Goal: Task Accomplishment & Management: Use online tool/utility

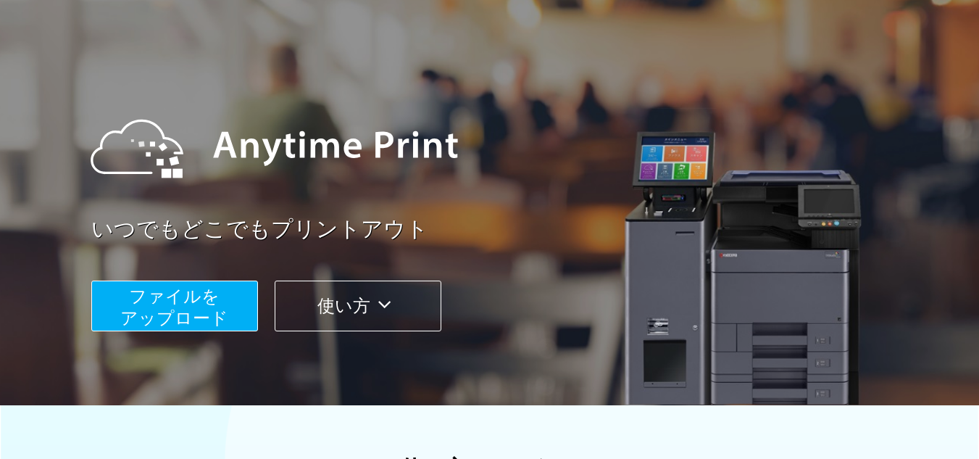
scroll to position [145, 0]
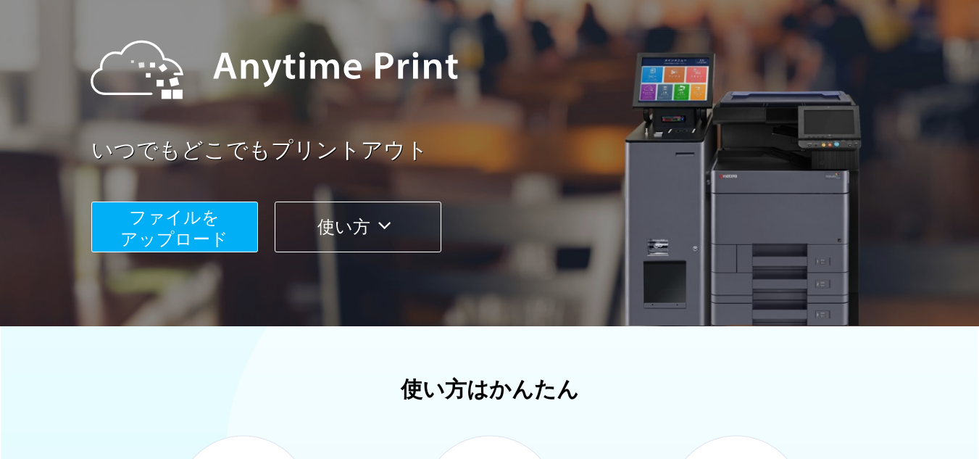
click at [201, 234] on span "ファイルを ​​アップロード" at bounding box center [174, 227] width 108 height 41
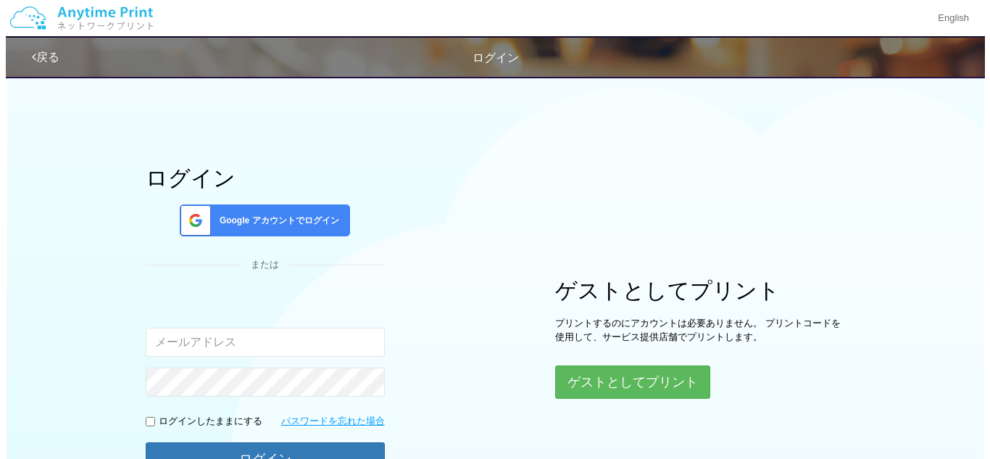
scroll to position [72, 0]
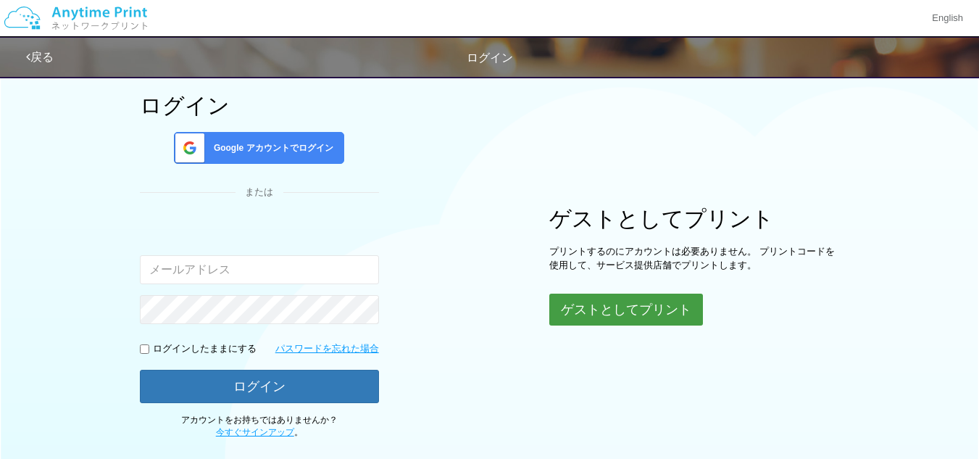
click at [609, 313] on button "ゲストとしてプリント" at bounding box center [626, 309] width 154 height 32
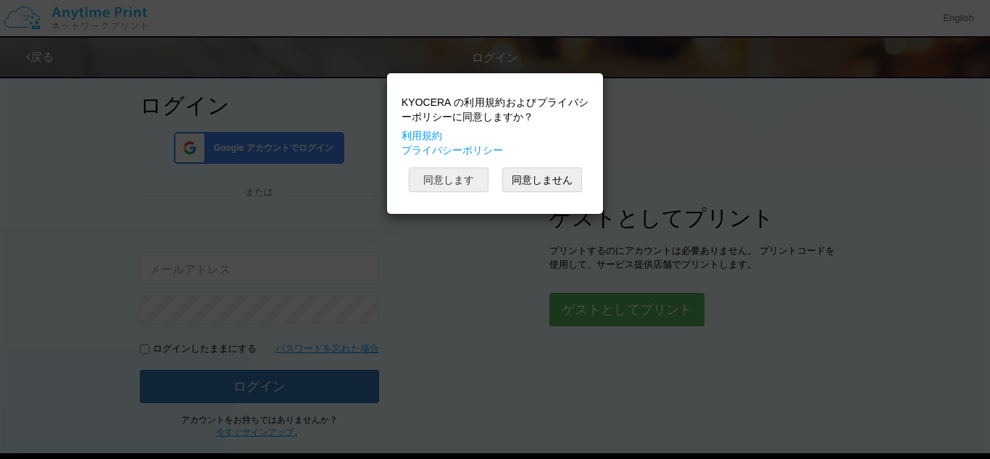
click at [460, 186] on button "同意します" at bounding box center [449, 179] width 80 height 25
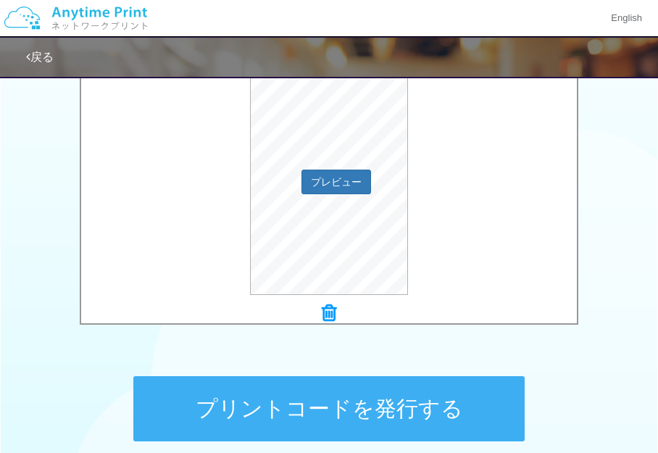
scroll to position [432, 0]
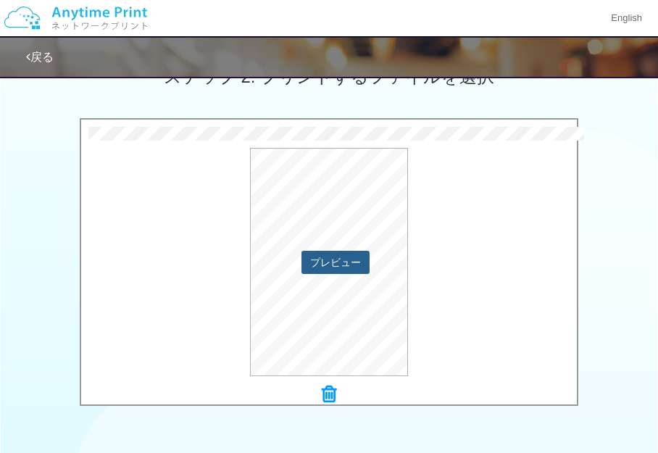
click at [353, 266] on button "プレビュー" at bounding box center [335, 262] width 68 height 23
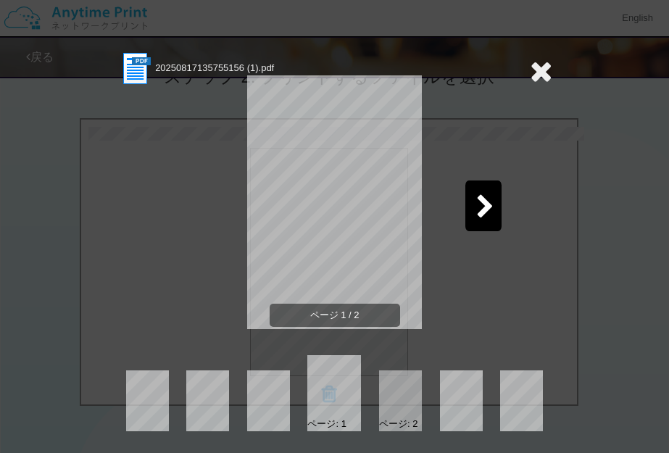
click at [472, 212] on div at bounding box center [483, 205] width 36 height 51
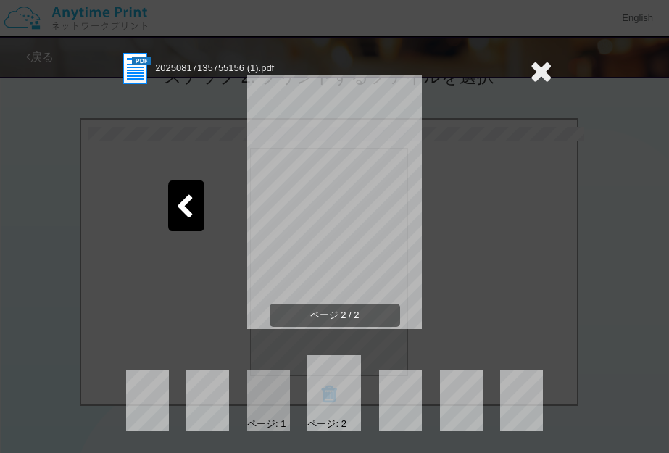
click at [543, 75] on icon at bounding box center [541, 71] width 22 height 29
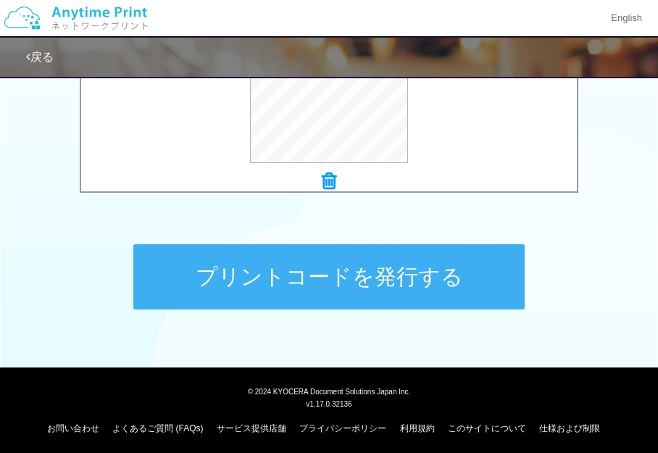
scroll to position [649, 0]
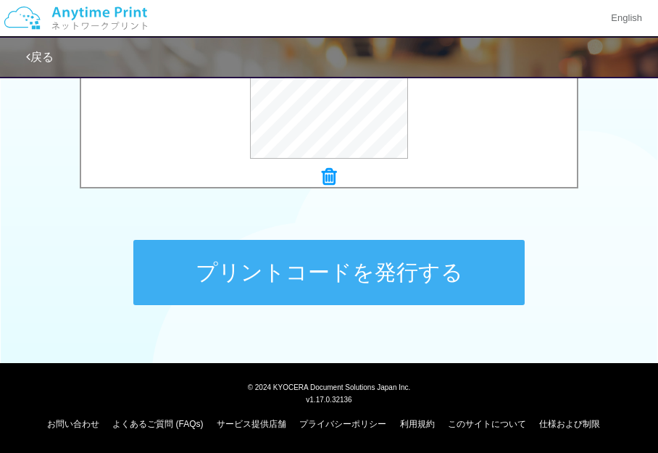
click at [477, 285] on button "プリントコードを発行する" at bounding box center [328, 272] width 391 height 65
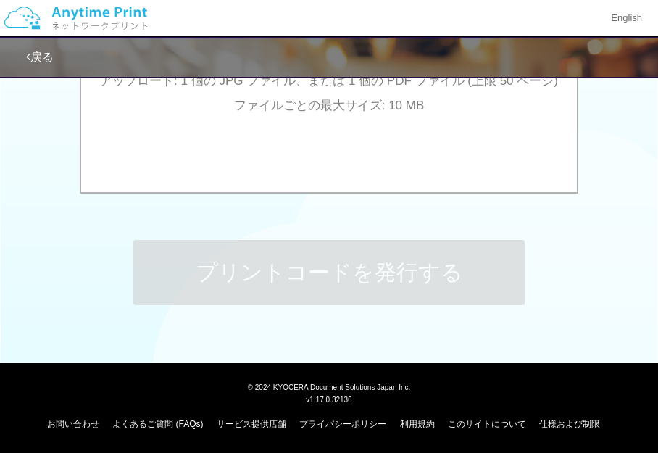
scroll to position [0, 0]
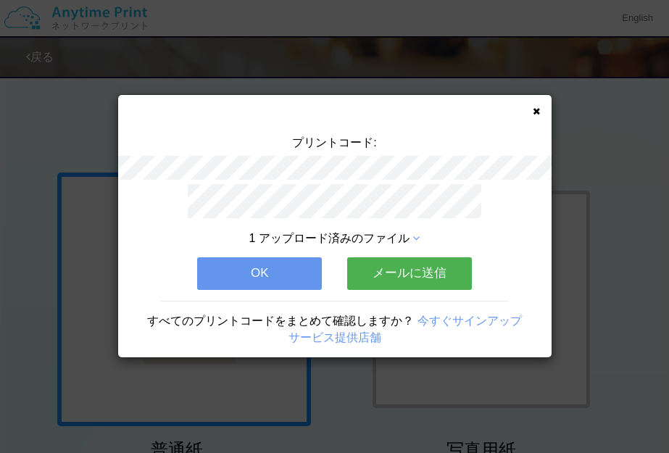
click at [460, 264] on button "メールに送信" at bounding box center [409, 273] width 125 height 32
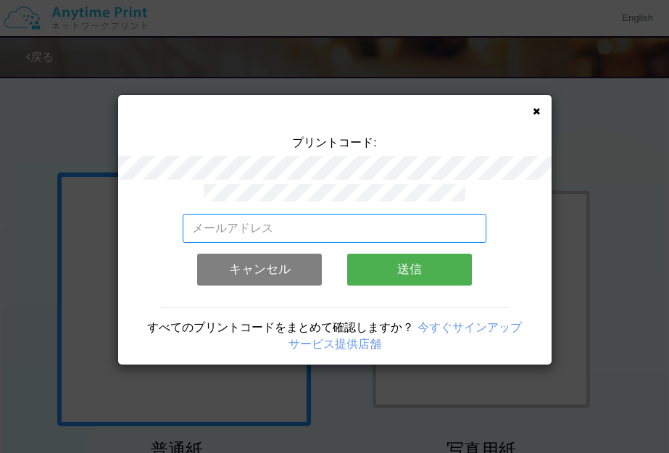
click at [321, 222] on input "email" at bounding box center [335, 228] width 304 height 29
type input "[EMAIL_ADDRESS][DOMAIN_NAME]"
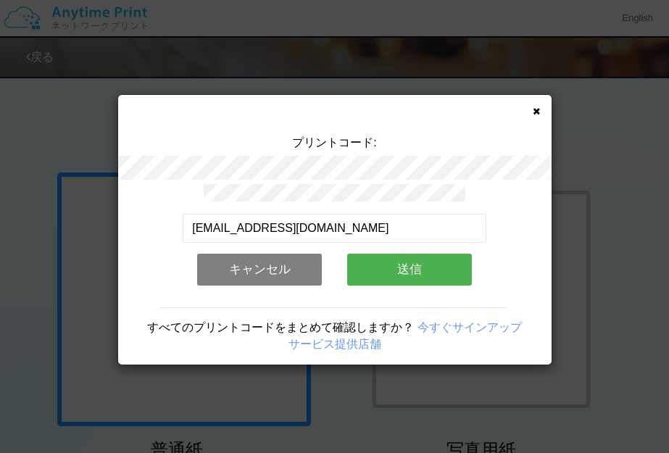
click at [406, 270] on button "送信" at bounding box center [409, 270] width 125 height 32
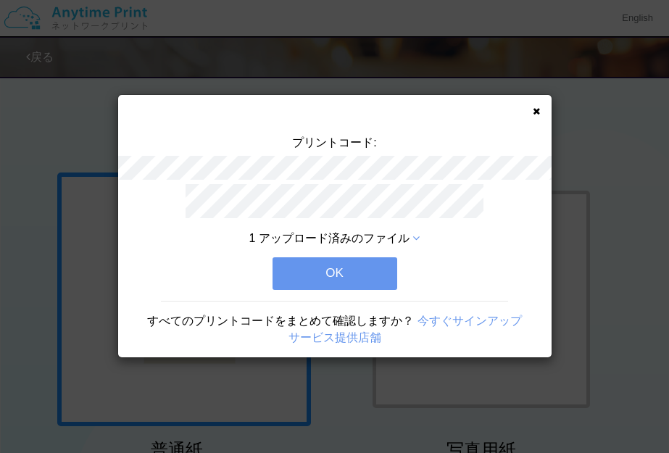
click at [365, 274] on button "OK" at bounding box center [334, 273] width 125 height 32
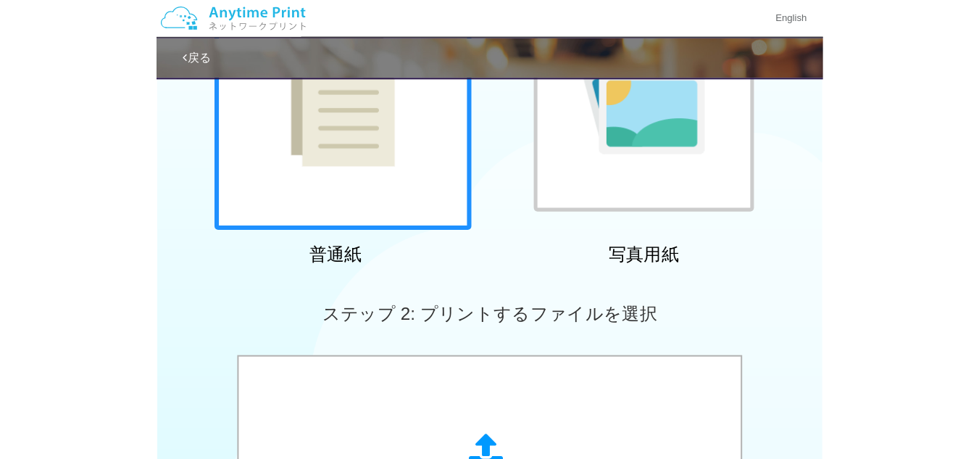
scroll to position [507, 0]
